Goal: Task Accomplishment & Management: Use online tool/utility

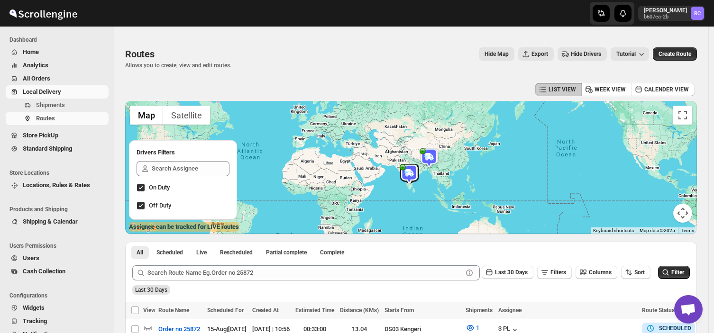
click at [68, 106] on span "Shipments" at bounding box center [71, 105] width 71 height 9
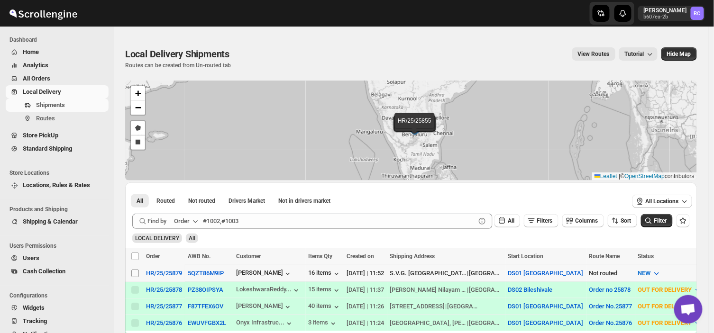
click at [137, 272] on input "Select shipment" at bounding box center [135, 274] width 8 height 8
checkbox input "true"
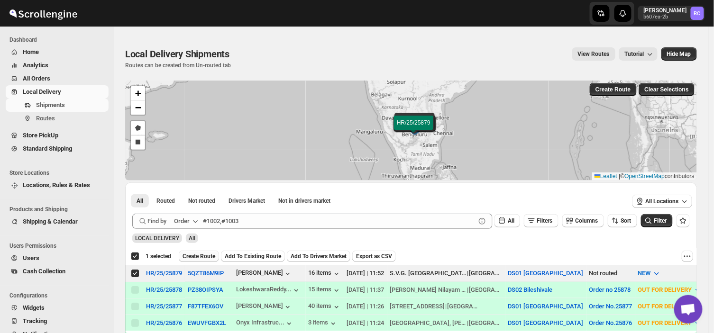
click at [204, 255] on span "Create Route" at bounding box center [199, 257] width 33 height 8
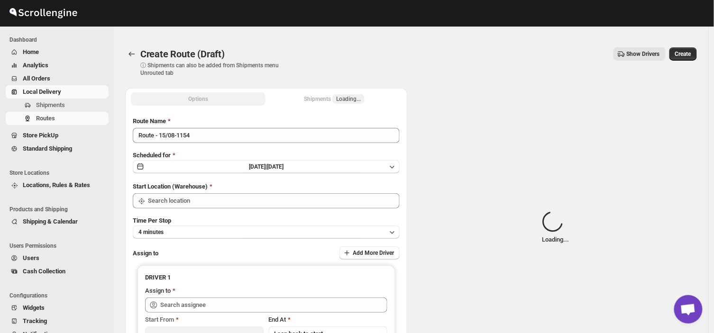
type input "DS01 [GEOGRAPHIC_DATA]"
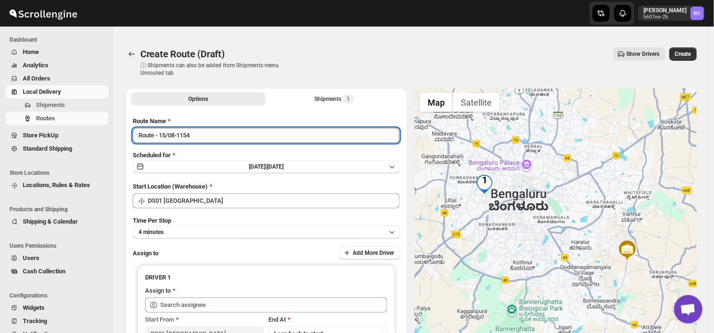
click at [198, 134] on input "Route - 15/08-1154" at bounding box center [266, 135] width 267 height 15
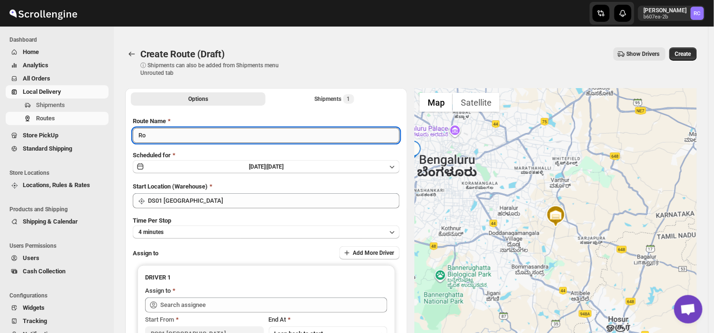
type input "R"
type input "2"
type input "Order no 25879"
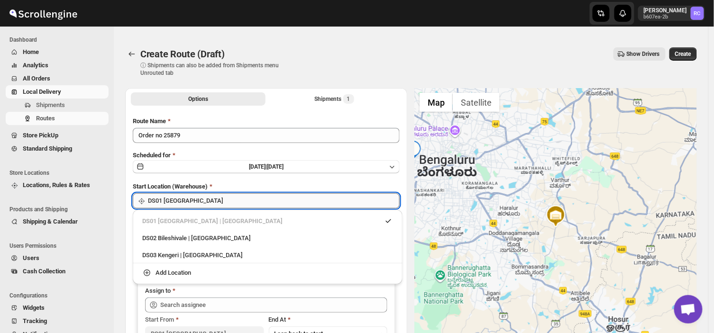
click at [197, 200] on input "DS01 [GEOGRAPHIC_DATA]" at bounding box center [274, 200] width 252 height 15
click at [167, 258] on div "DS03 Kengeri | [GEOGRAPHIC_DATA]" at bounding box center [267, 255] width 251 height 9
type input "DS03 Kengeri"
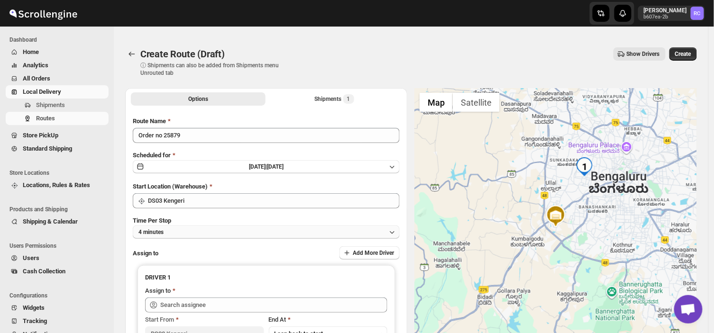
click at [178, 231] on button "4 minutes" at bounding box center [266, 232] width 267 height 13
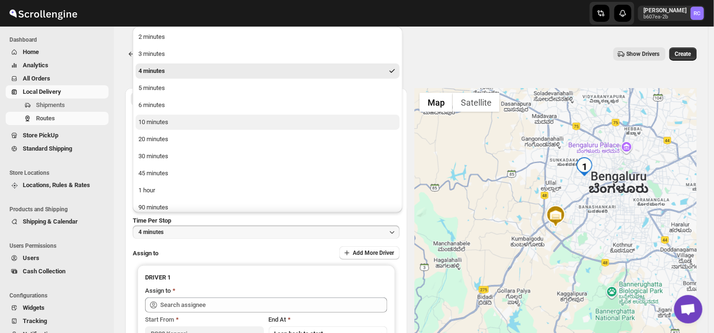
click at [162, 119] on div "10 minutes" at bounding box center [153, 122] width 30 height 9
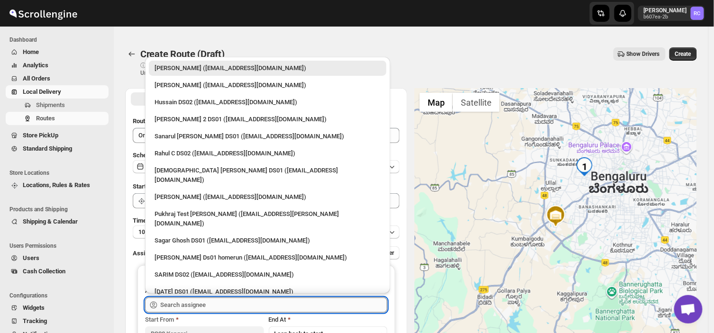
click at [221, 304] on input "text" at bounding box center [273, 305] width 227 height 15
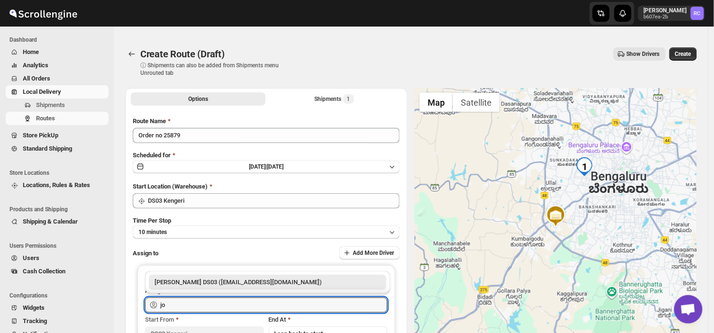
click at [250, 280] on div "[PERSON_NAME] DS03 ([EMAIL_ADDRESS][DOMAIN_NAME])" at bounding box center [268, 282] width 226 height 9
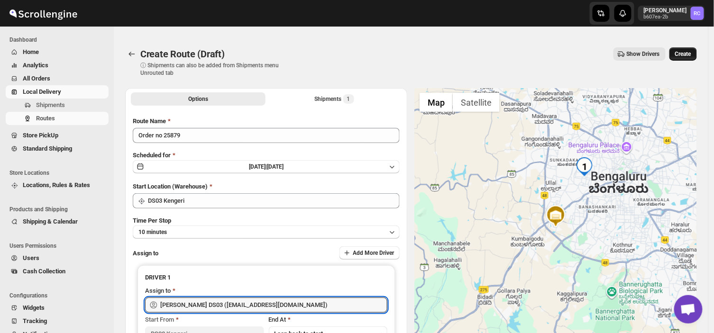
type input "[PERSON_NAME] DS03 ([EMAIL_ADDRESS][DOMAIN_NAME])"
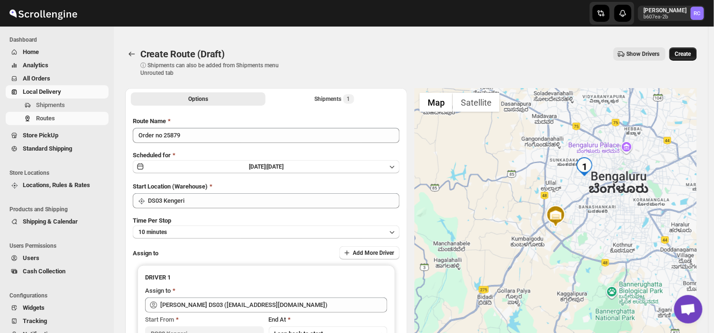
click at [681, 52] on span "Create" at bounding box center [683, 54] width 16 height 8
